Goal: Transaction & Acquisition: Obtain resource

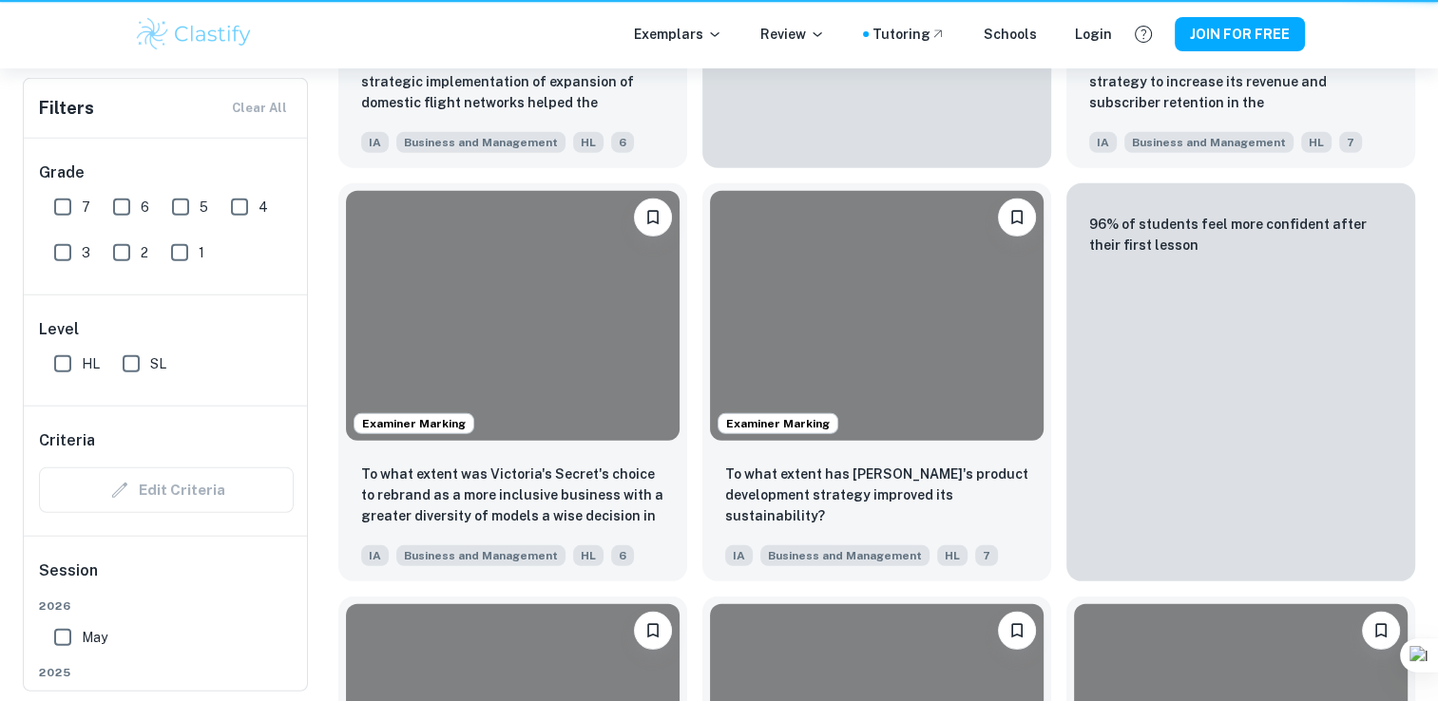
scroll to position [712, 0]
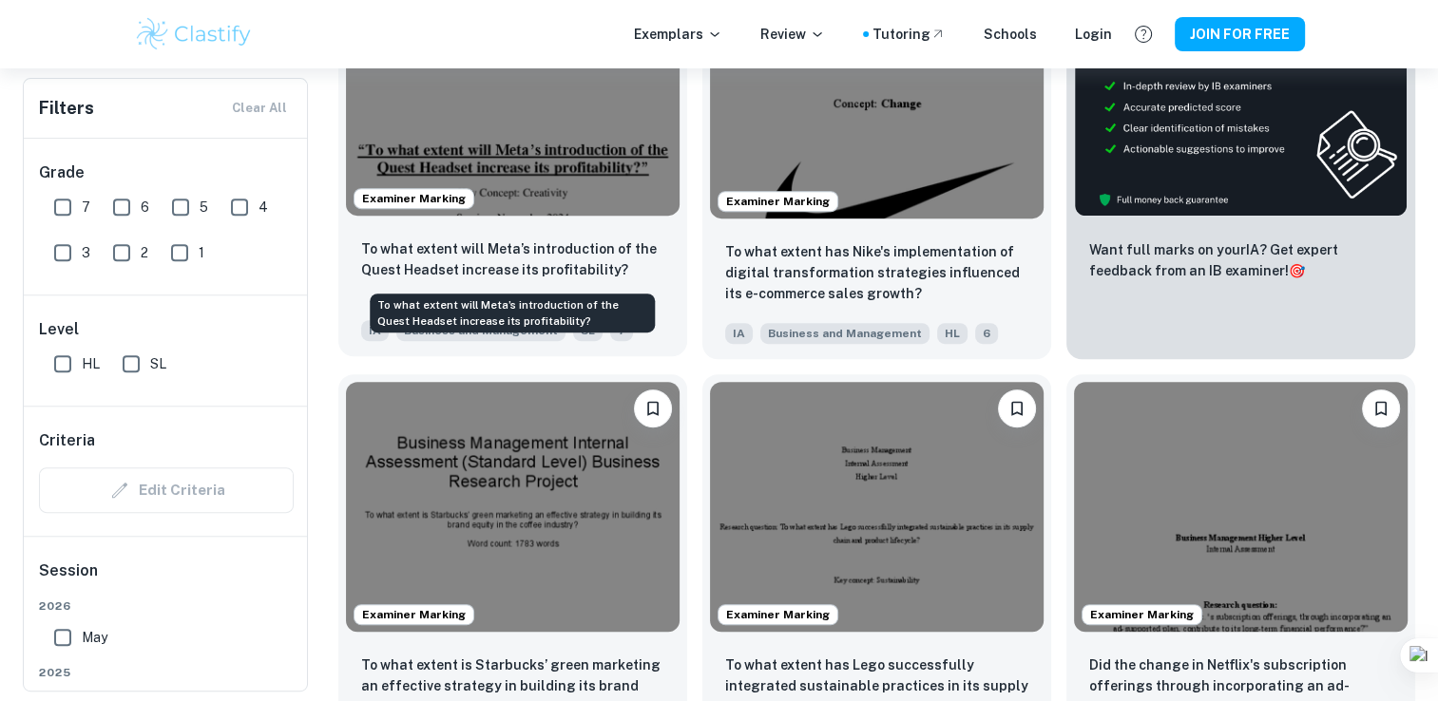
click at [574, 239] on p "To what extent will Meta’s introduction of the Quest Headset increase its profi…" at bounding box center [512, 260] width 303 height 42
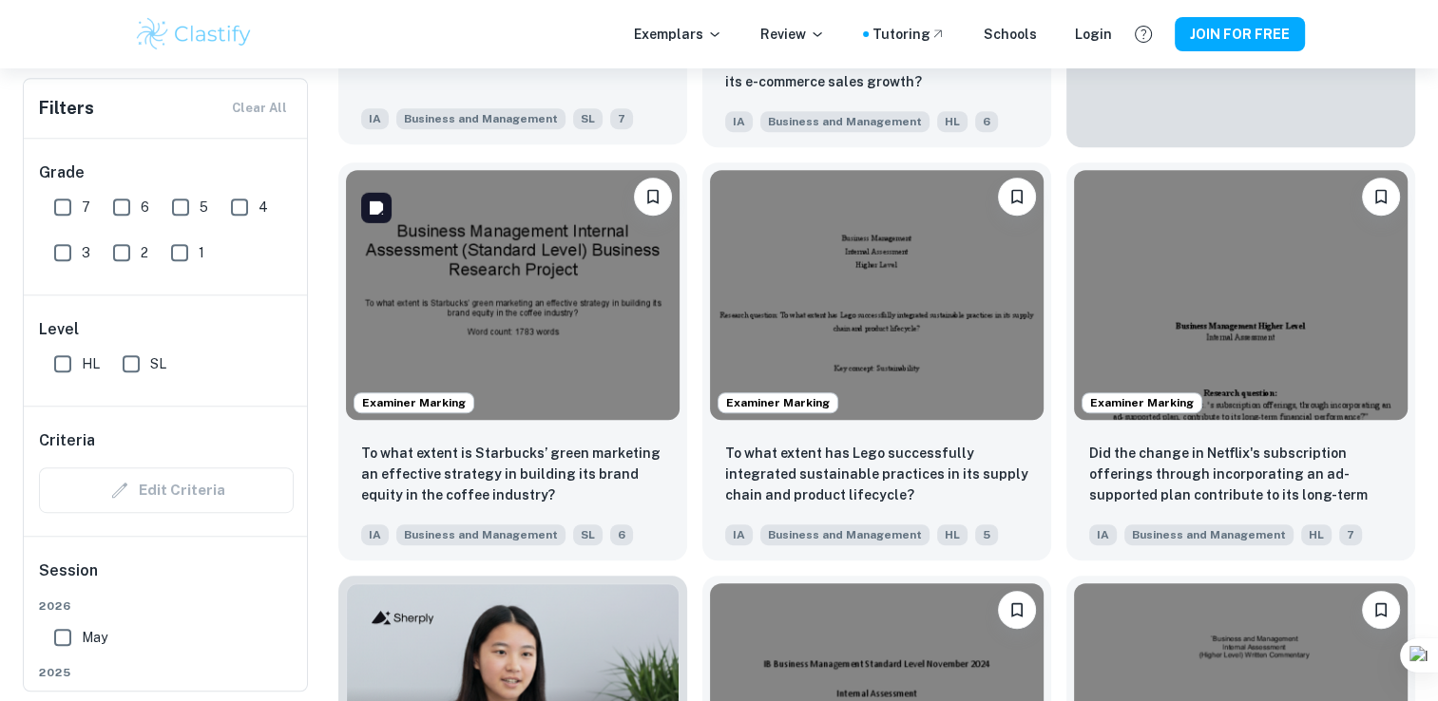
scroll to position [924, 0]
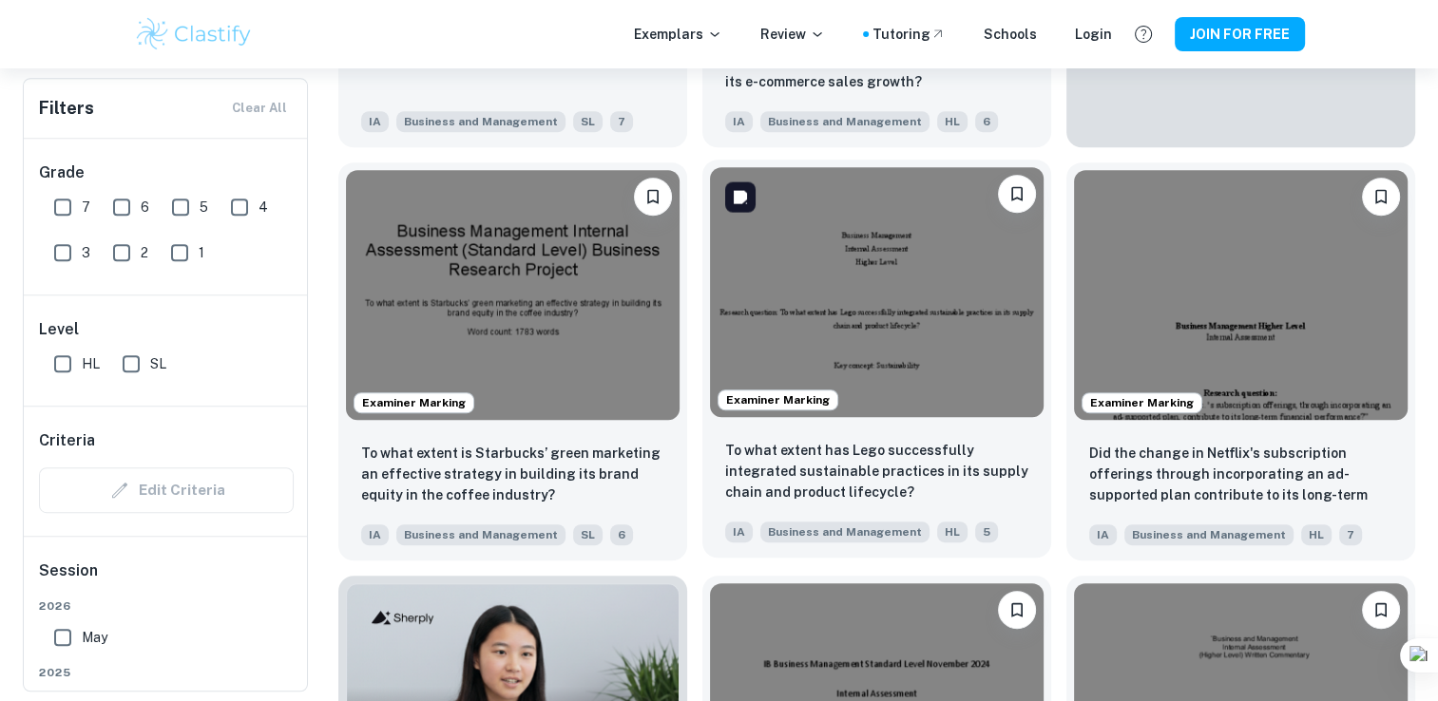
click at [828, 321] on img at bounding box center [877, 292] width 334 height 250
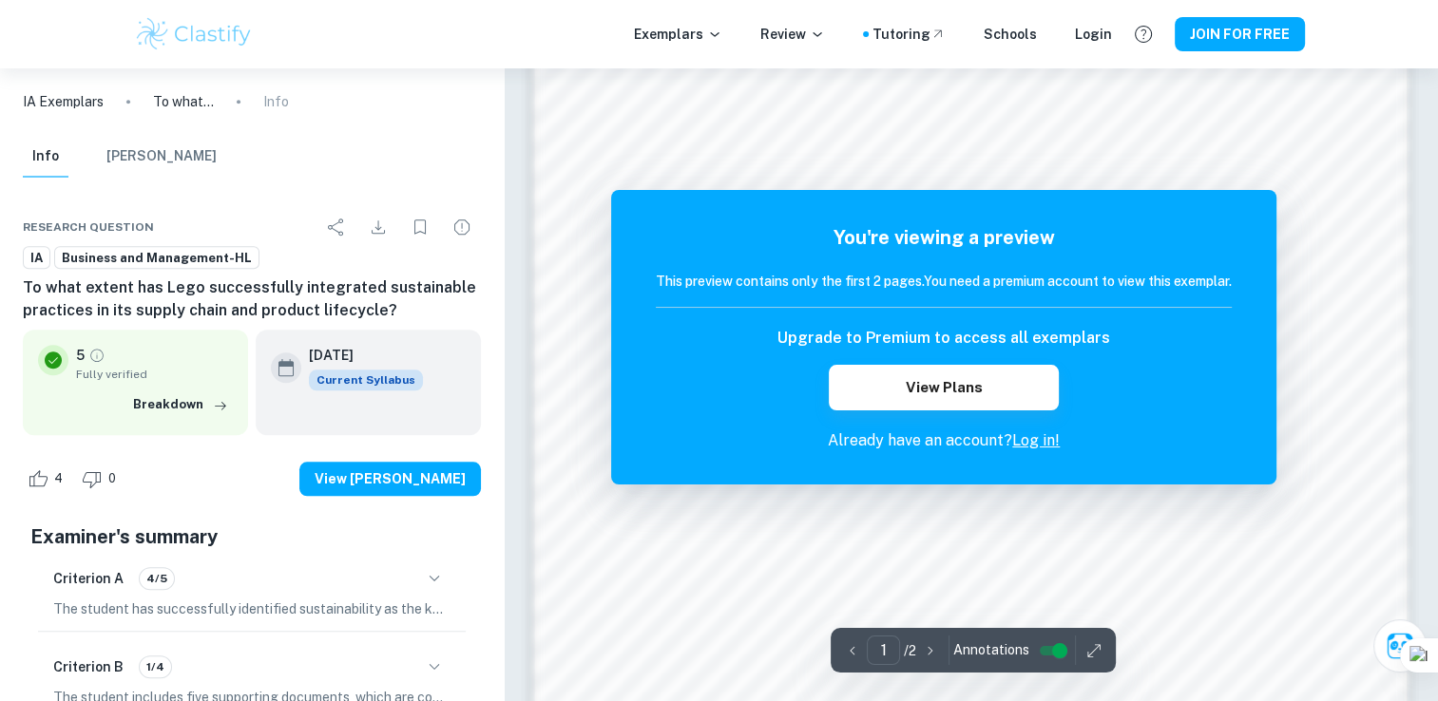
scroll to position [1988, 0]
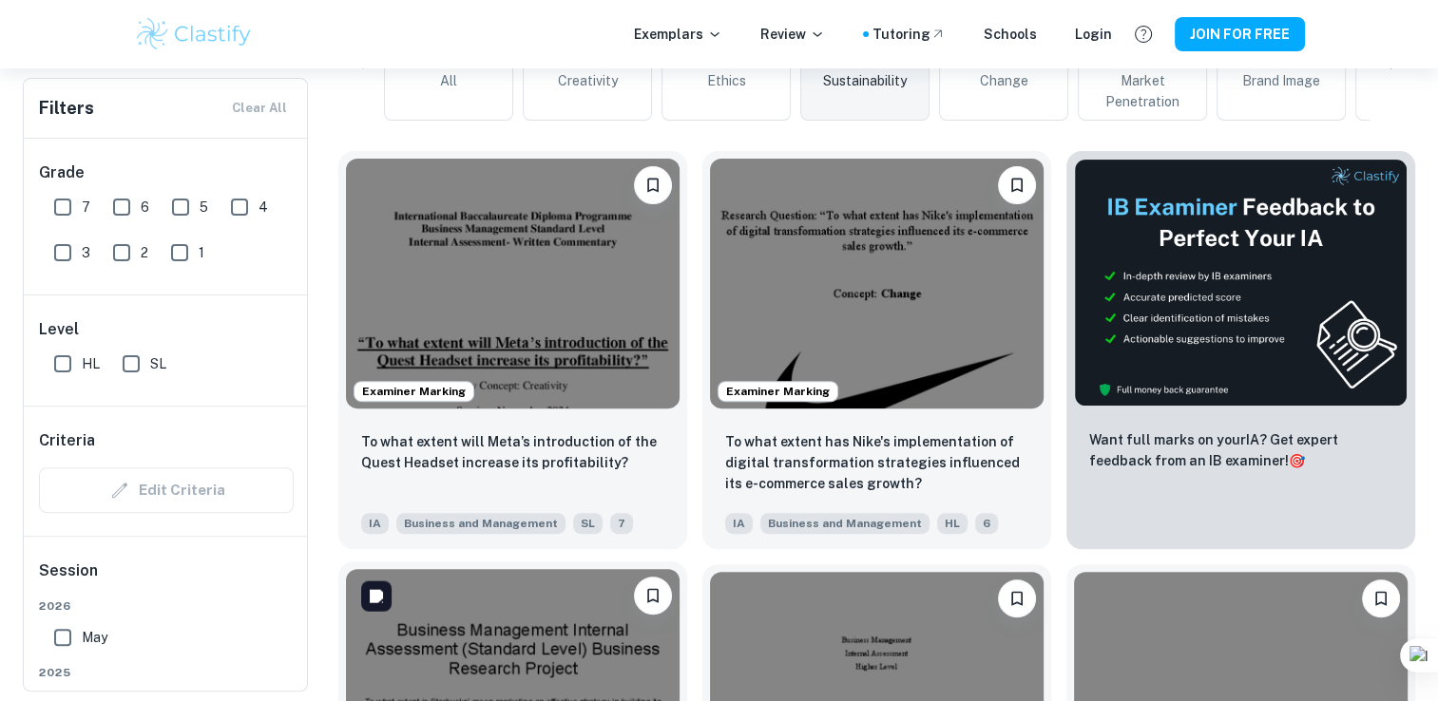
scroll to position [521, 0]
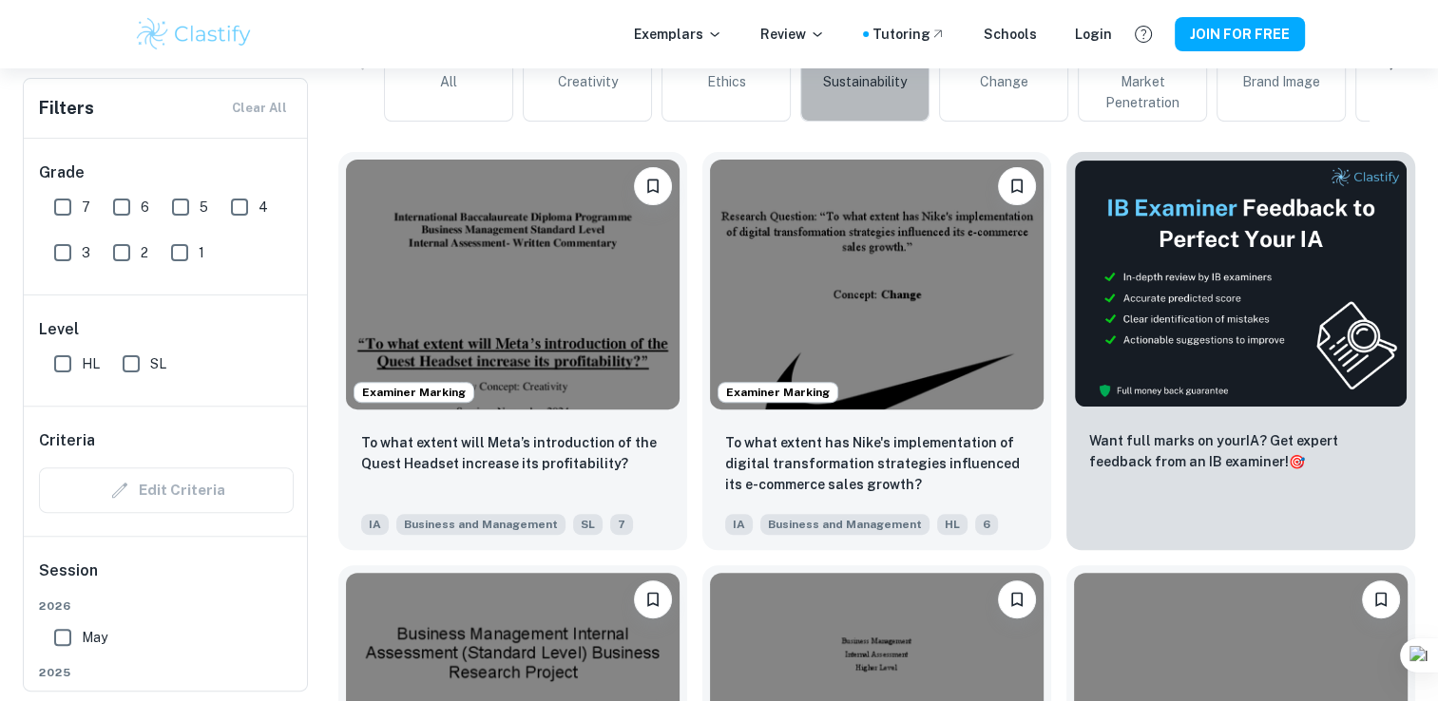
click at [844, 102] on link "Sustainability" at bounding box center [864, 66] width 129 height 112
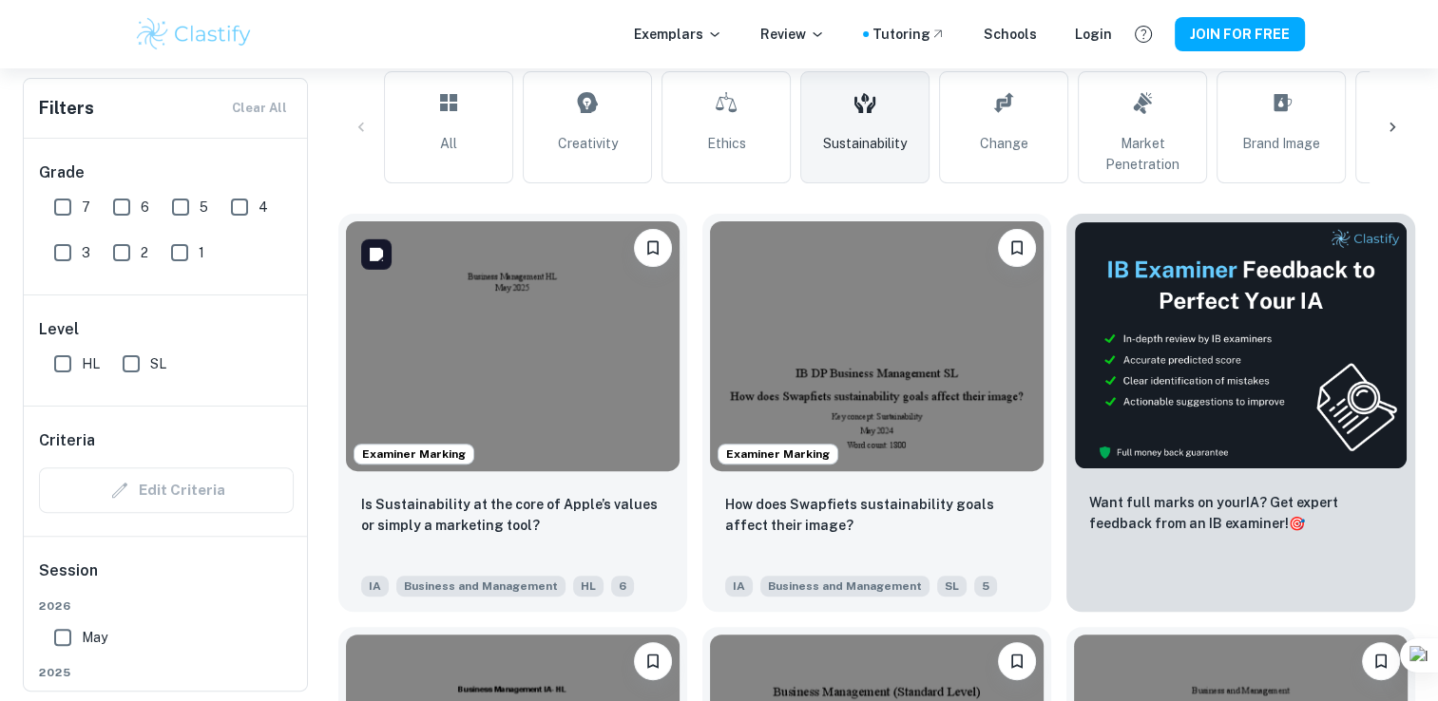
scroll to position [460, 0]
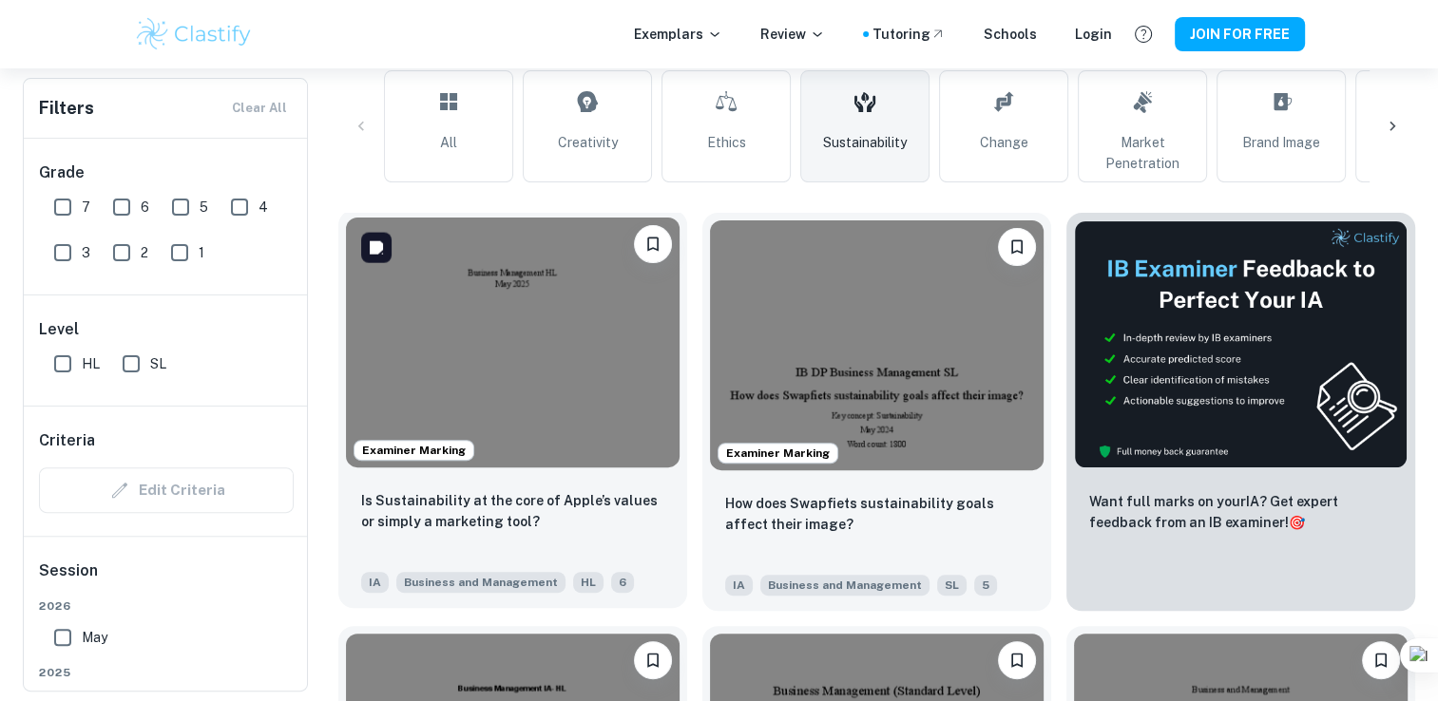
click at [552, 374] on img at bounding box center [513, 343] width 334 height 250
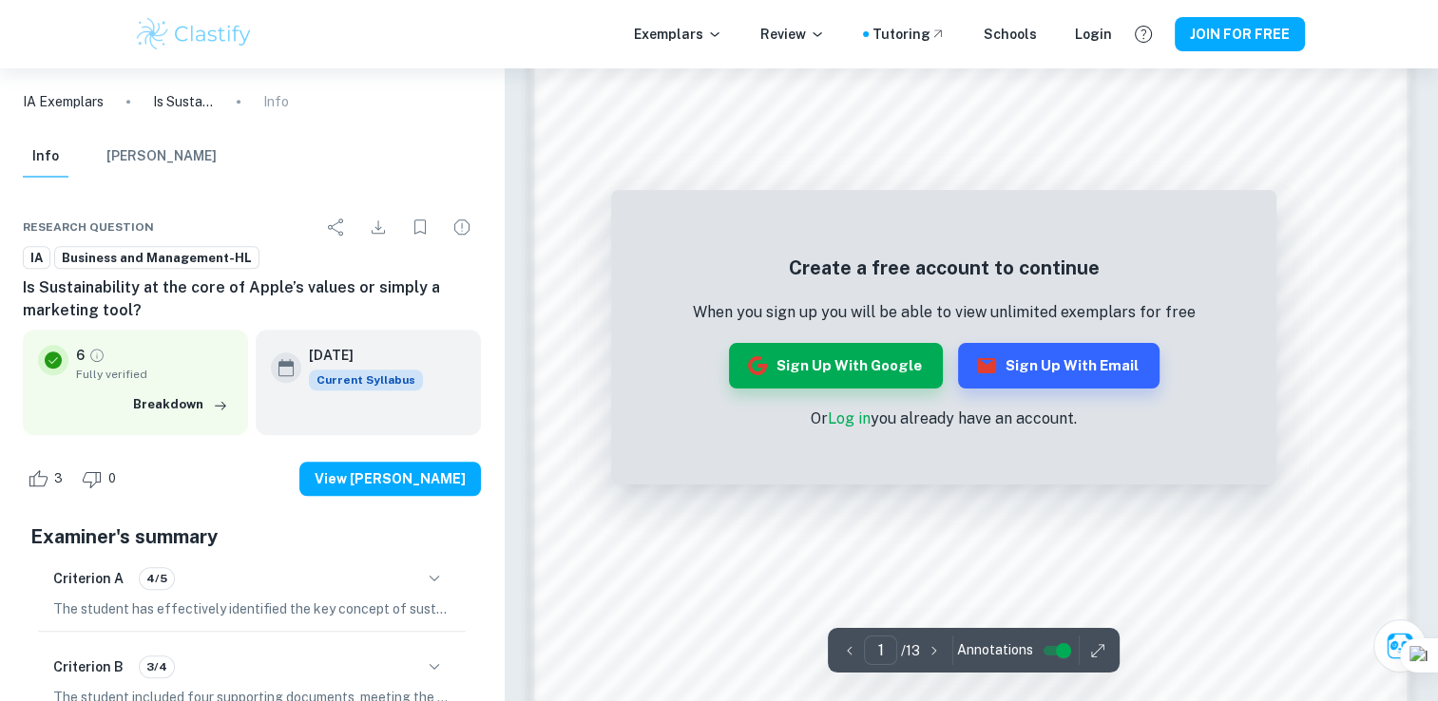
scroll to position [1532, 0]
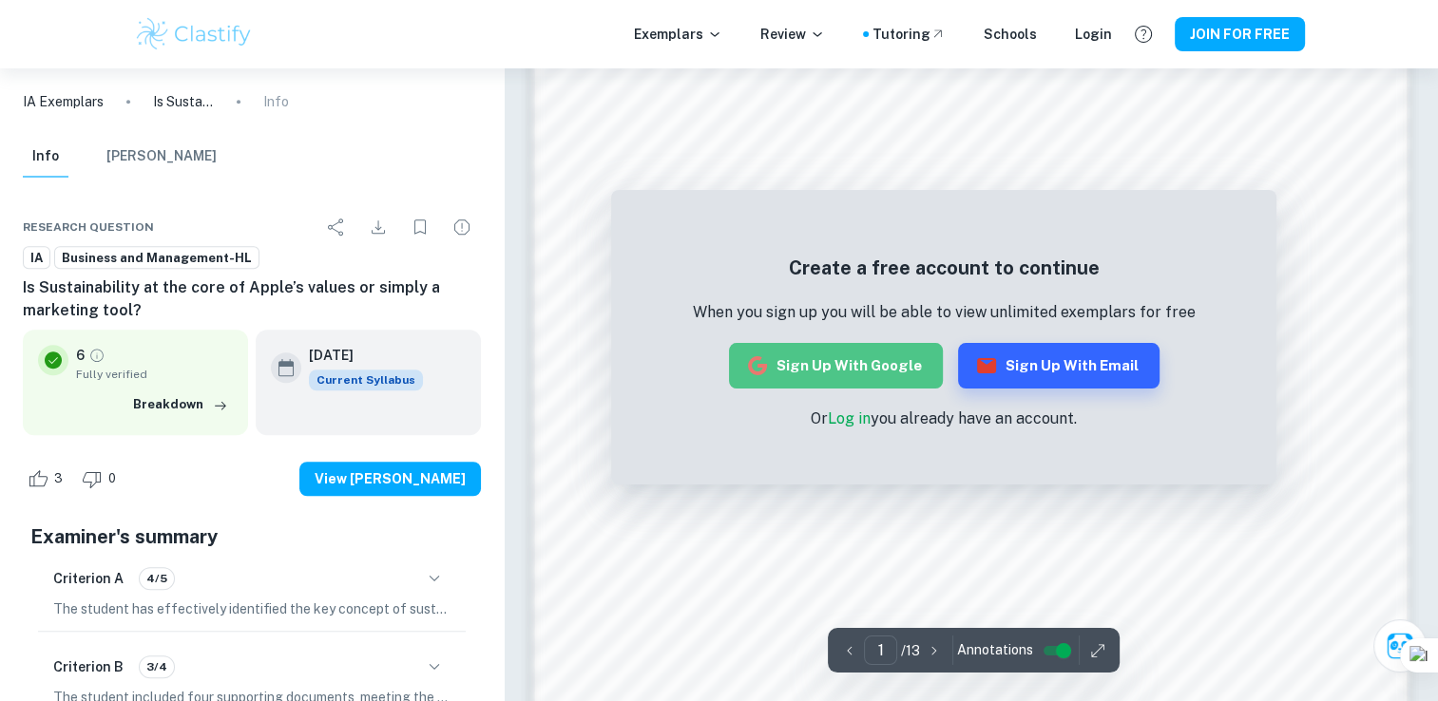
click at [878, 365] on button "Sign up with Google" at bounding box center [836, 366] width 214 height 46
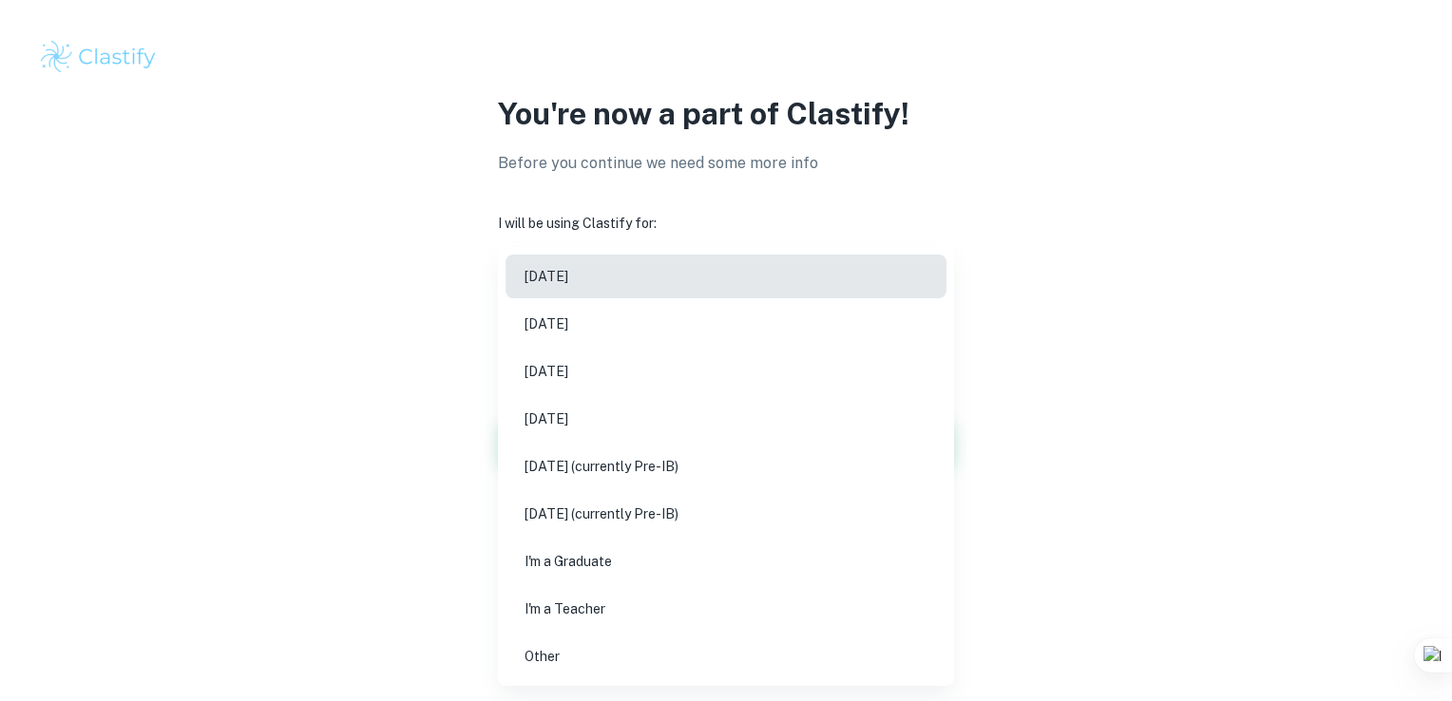
click at [841, 324] on body "We value your privacy We use cookies to enhance your browsing experience, serve…" at bounding box center [726, 350] width 1452 height 701
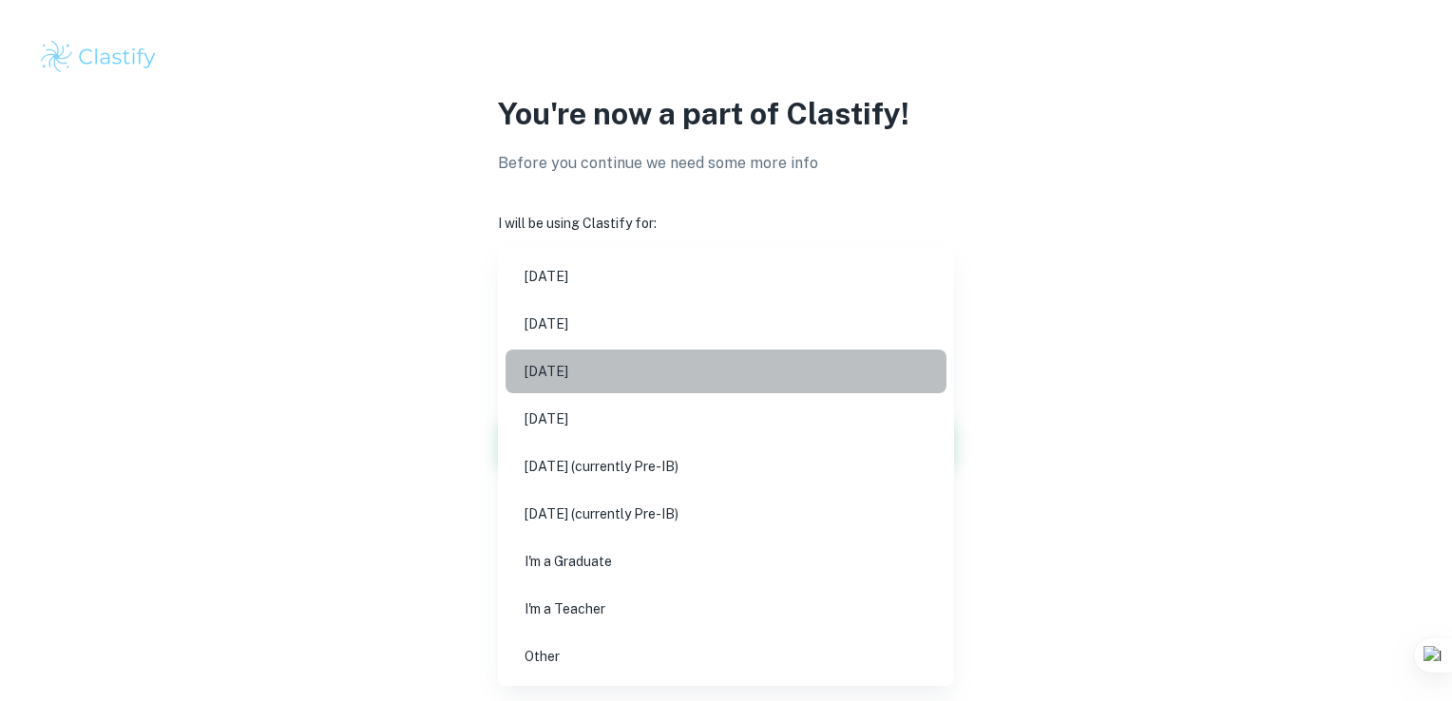
click at [711, 376] on li "[DATE]" at bounding box center [726, 372] width 441 height 44
type input "M26"
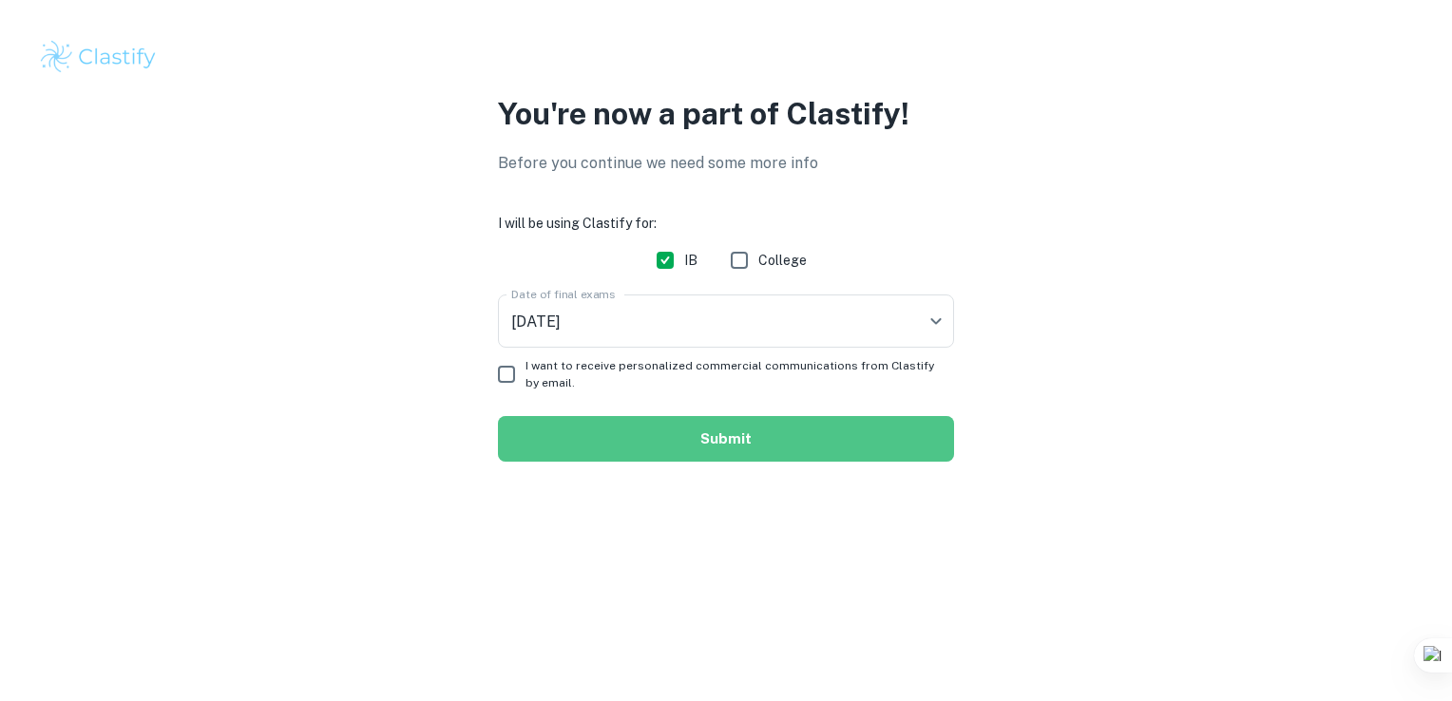
click at [574, 439] on button "Submit" at bounding box center [726, 439] width 456 height 46
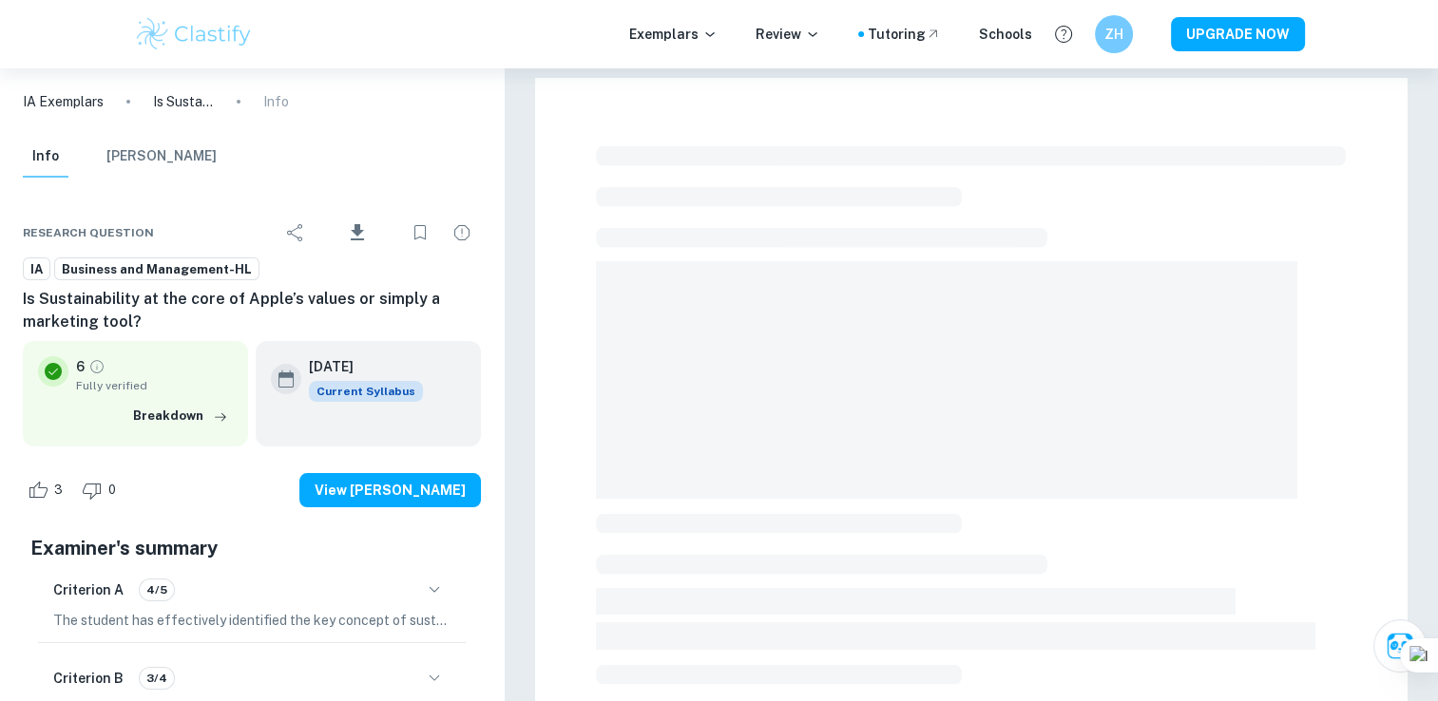
click at [574, 439] on div at bounding box center [970, 694] width 871 height 1233
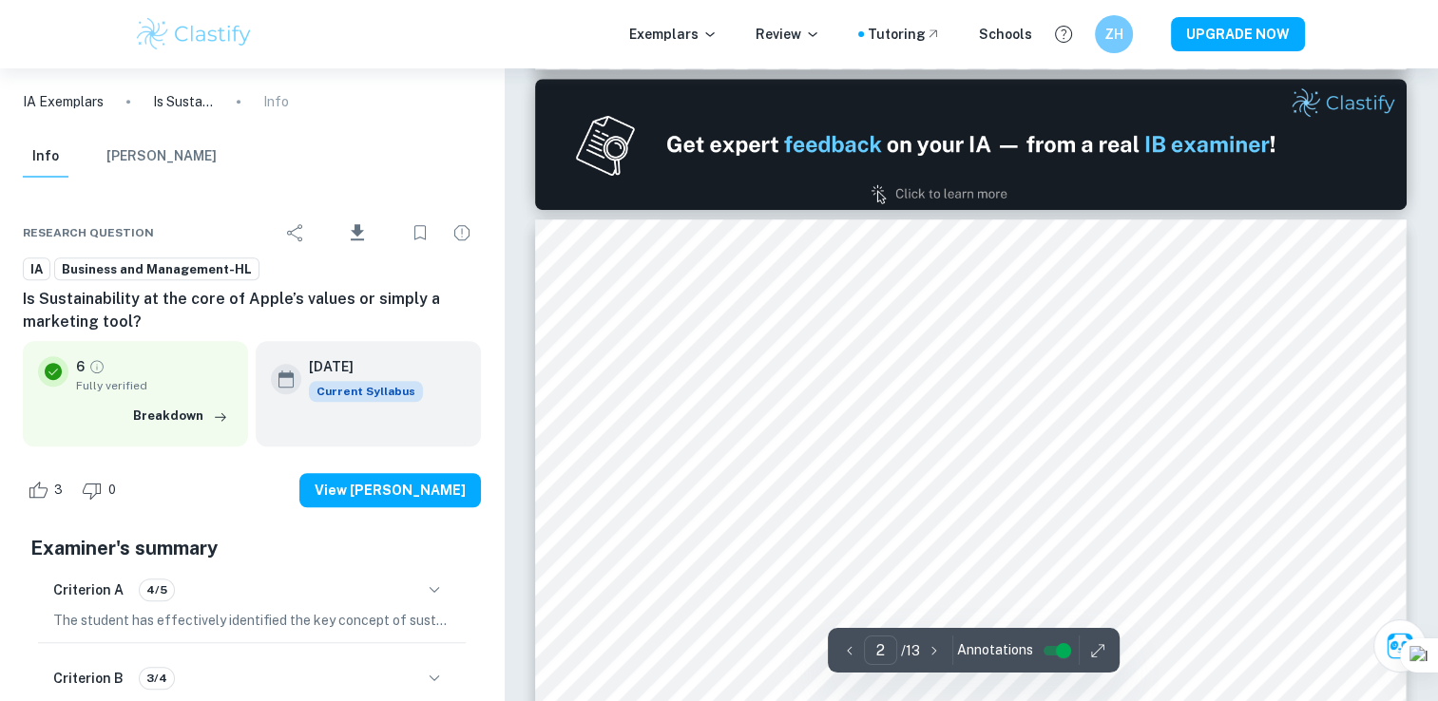
scroll to position [1250, 0]
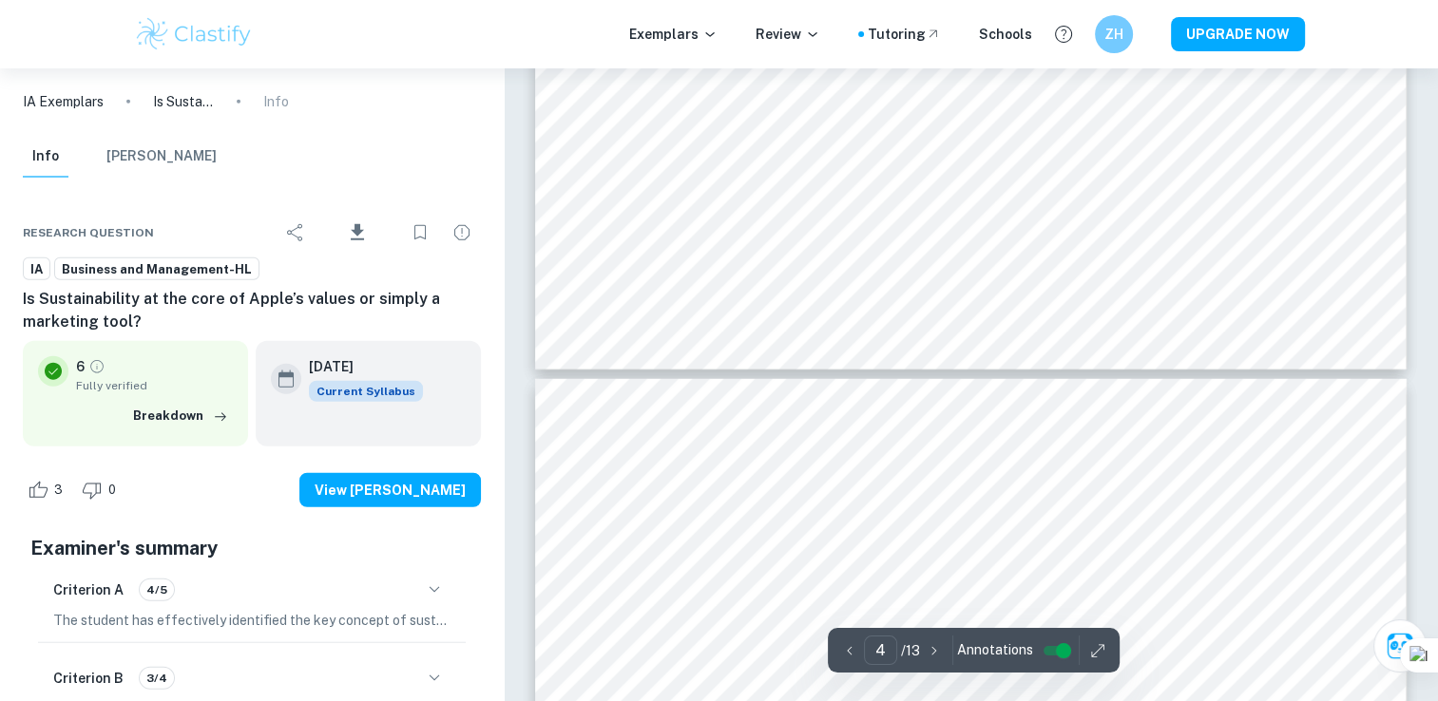
type input "5"
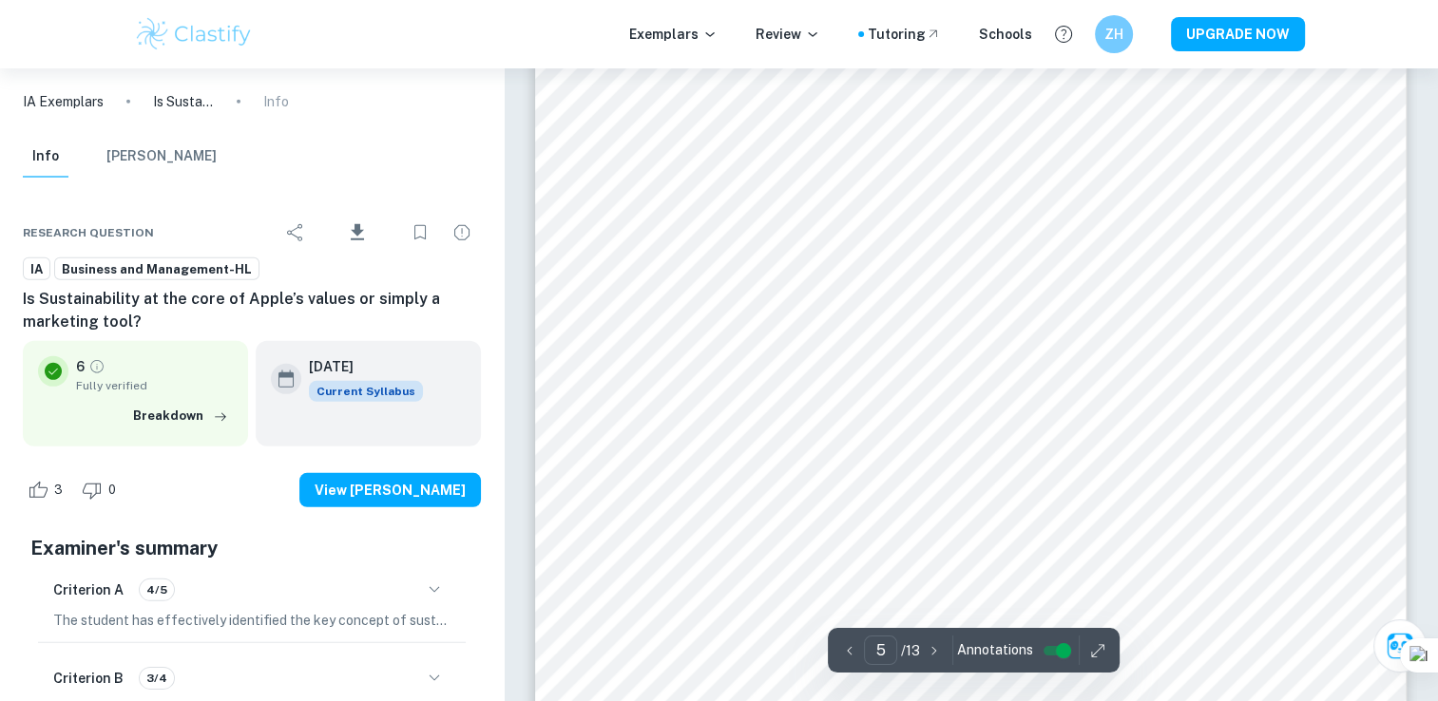
scroll to position [5627, 0]
